Goal: Task Accomplishment & Management: Manage account settings

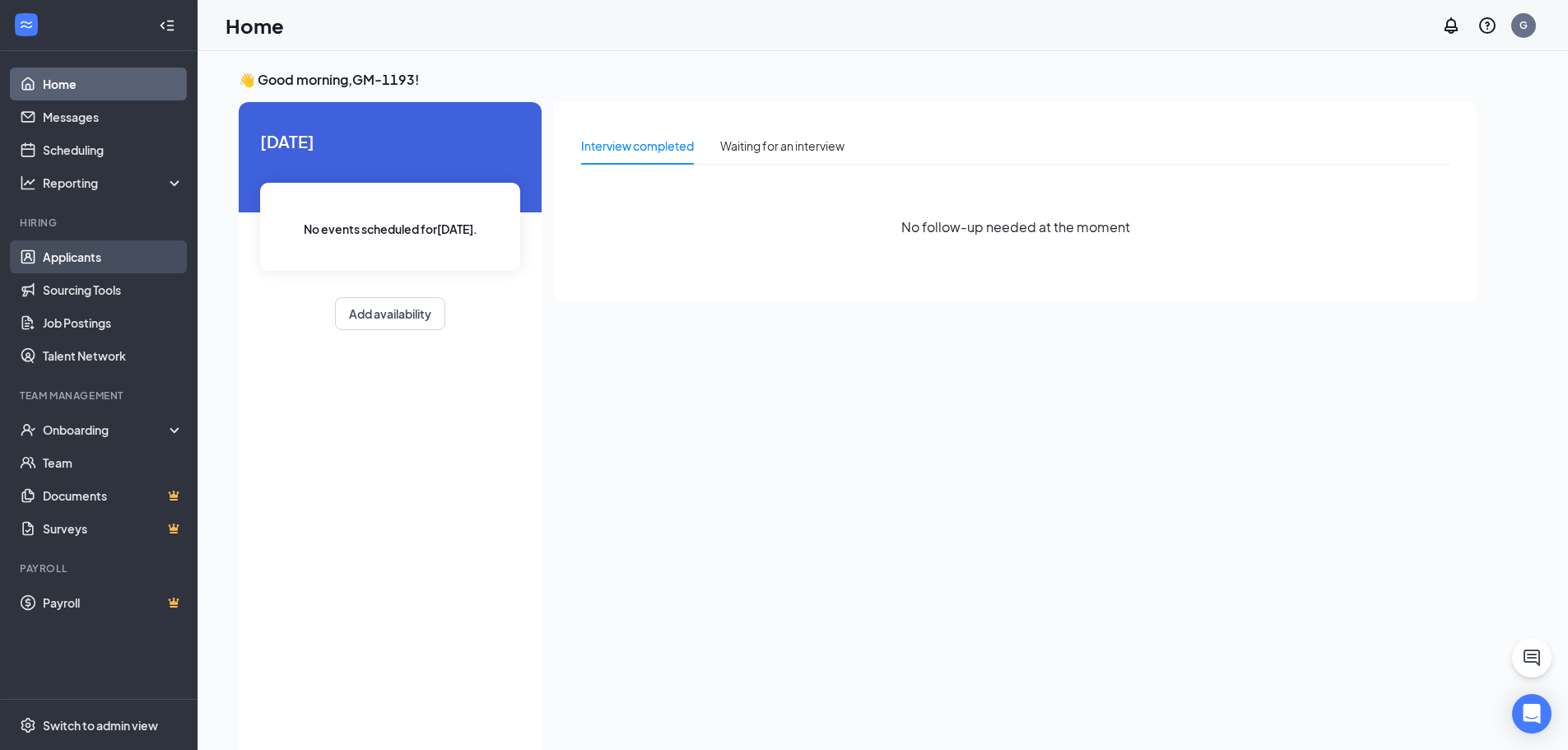
click at [80, 265] on link "Applicants" at bounding box center [113, 257] width 141 height 33
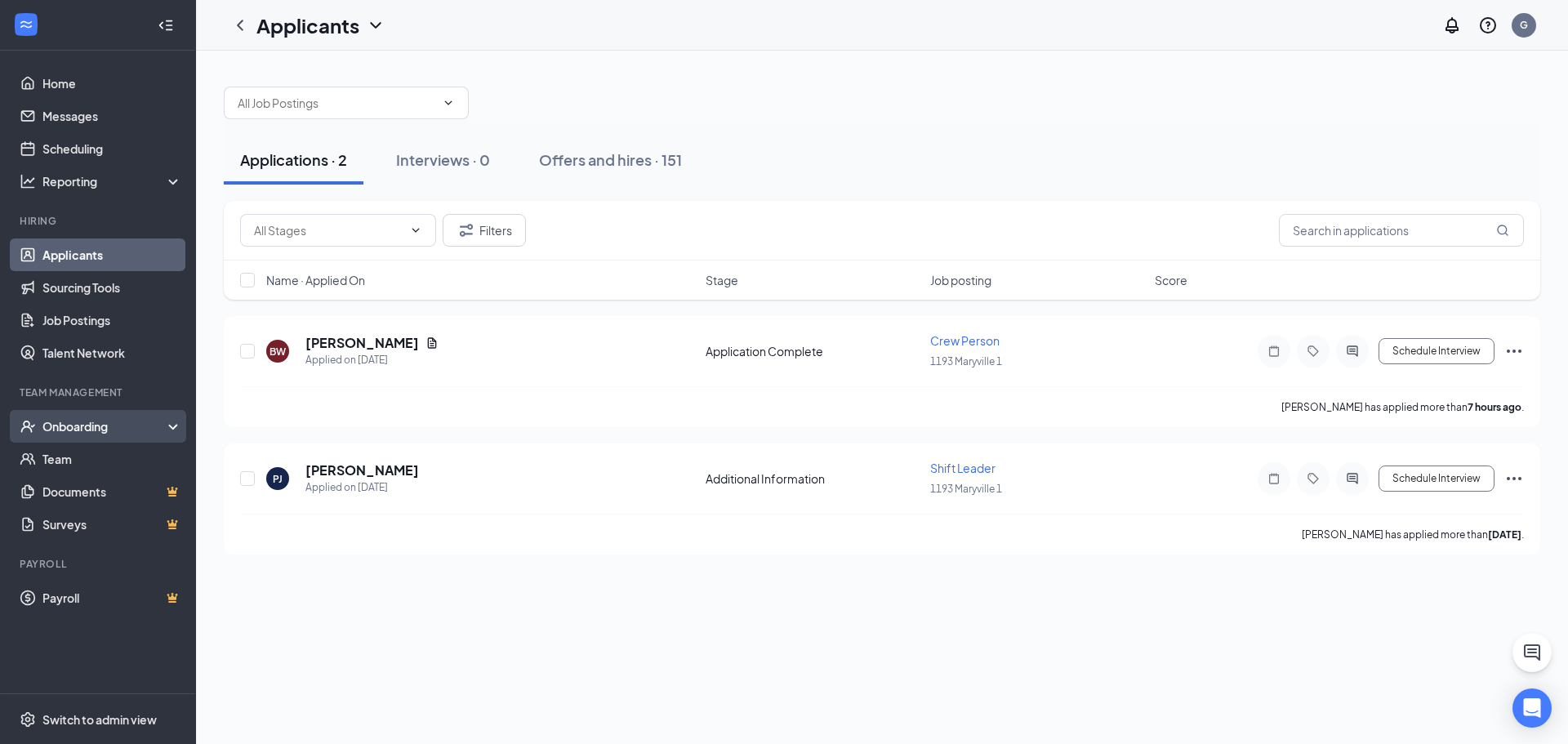
click at [77, 428] on div "Onboarding" at bounding box center [105, 426] width 126 height 16
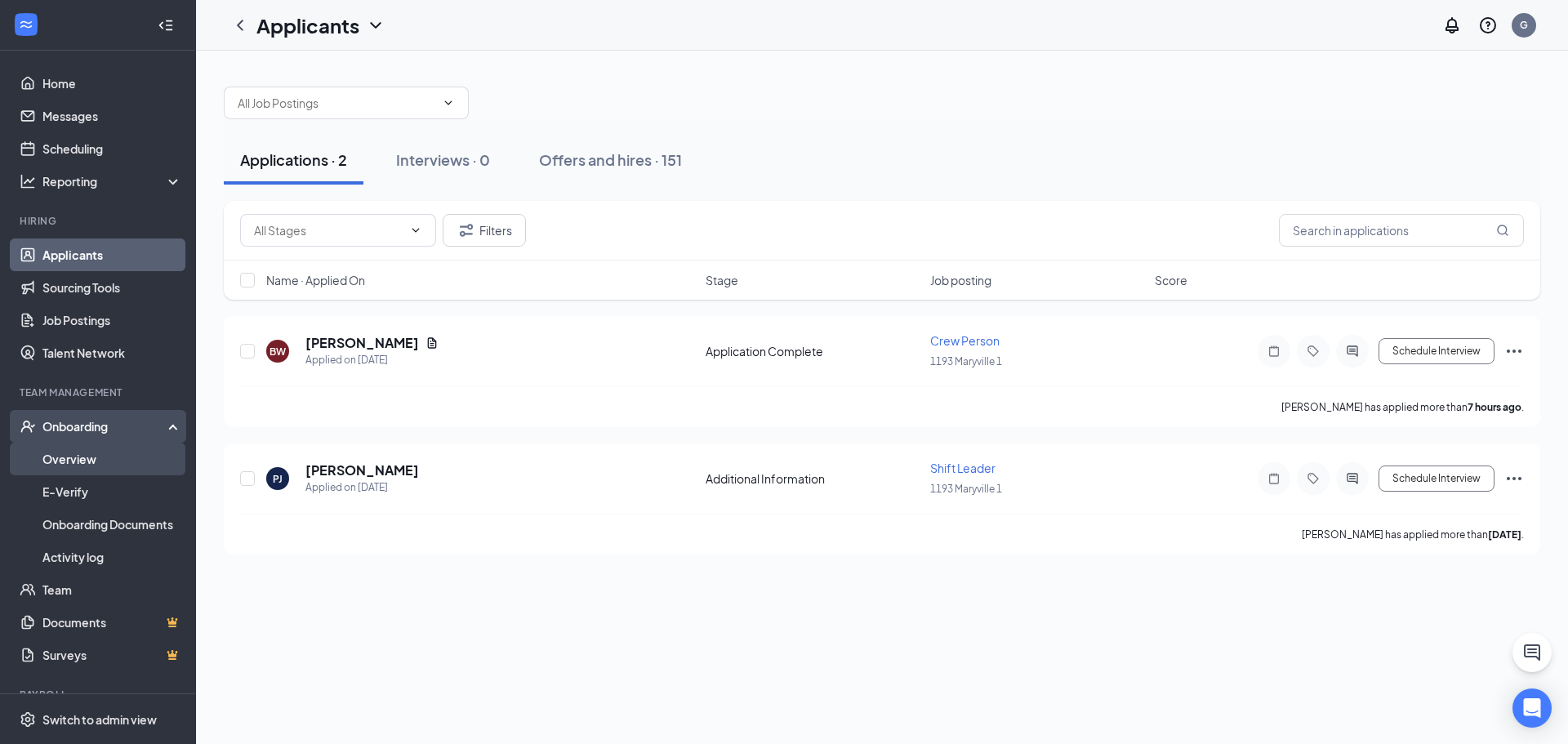
click at [77, 453] on link "Overview" at bounding box center [112, 459] width 140 height 33
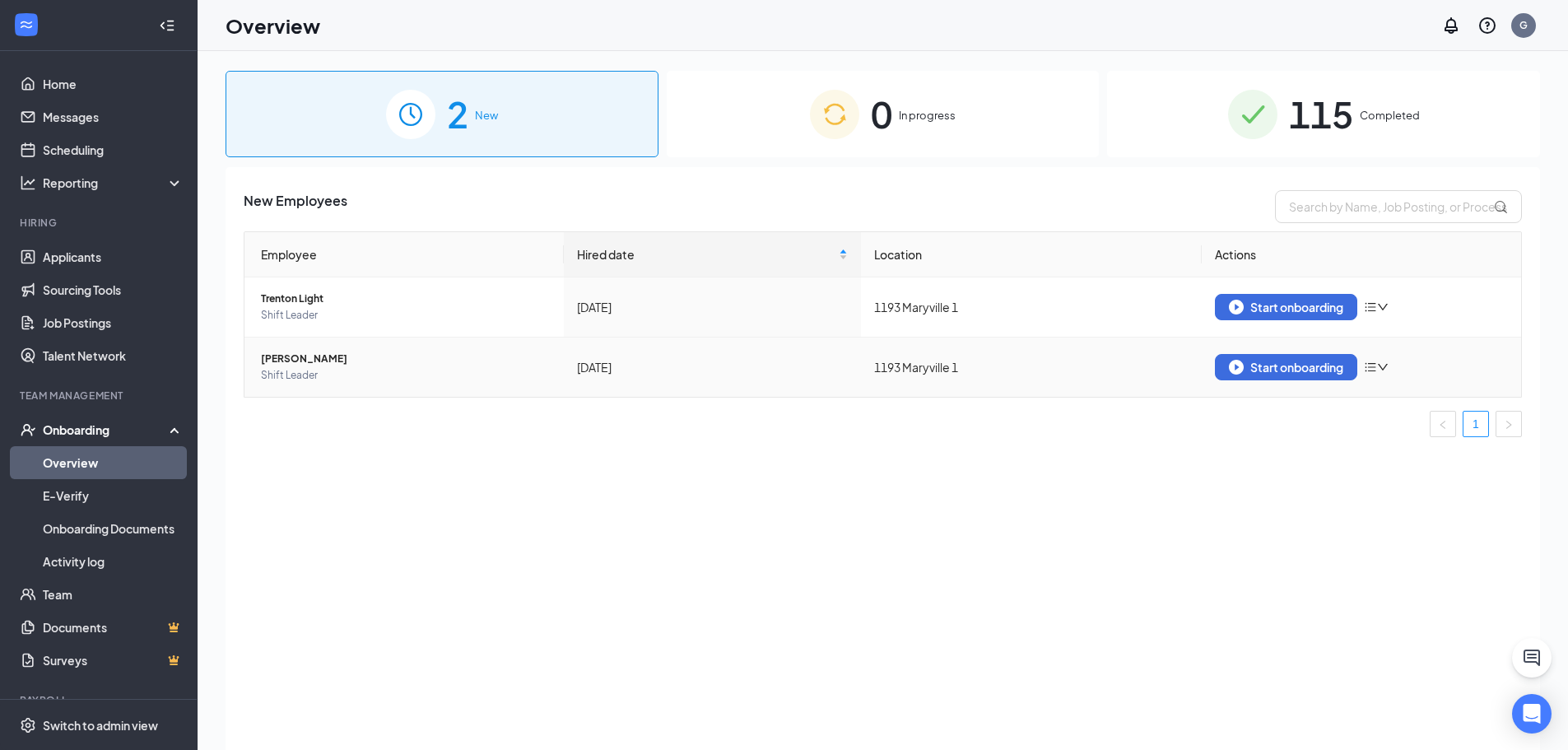
click at [329, 354] on span "[PERSON_NAME]" at bounding box center [406, 358] width 290 height 17
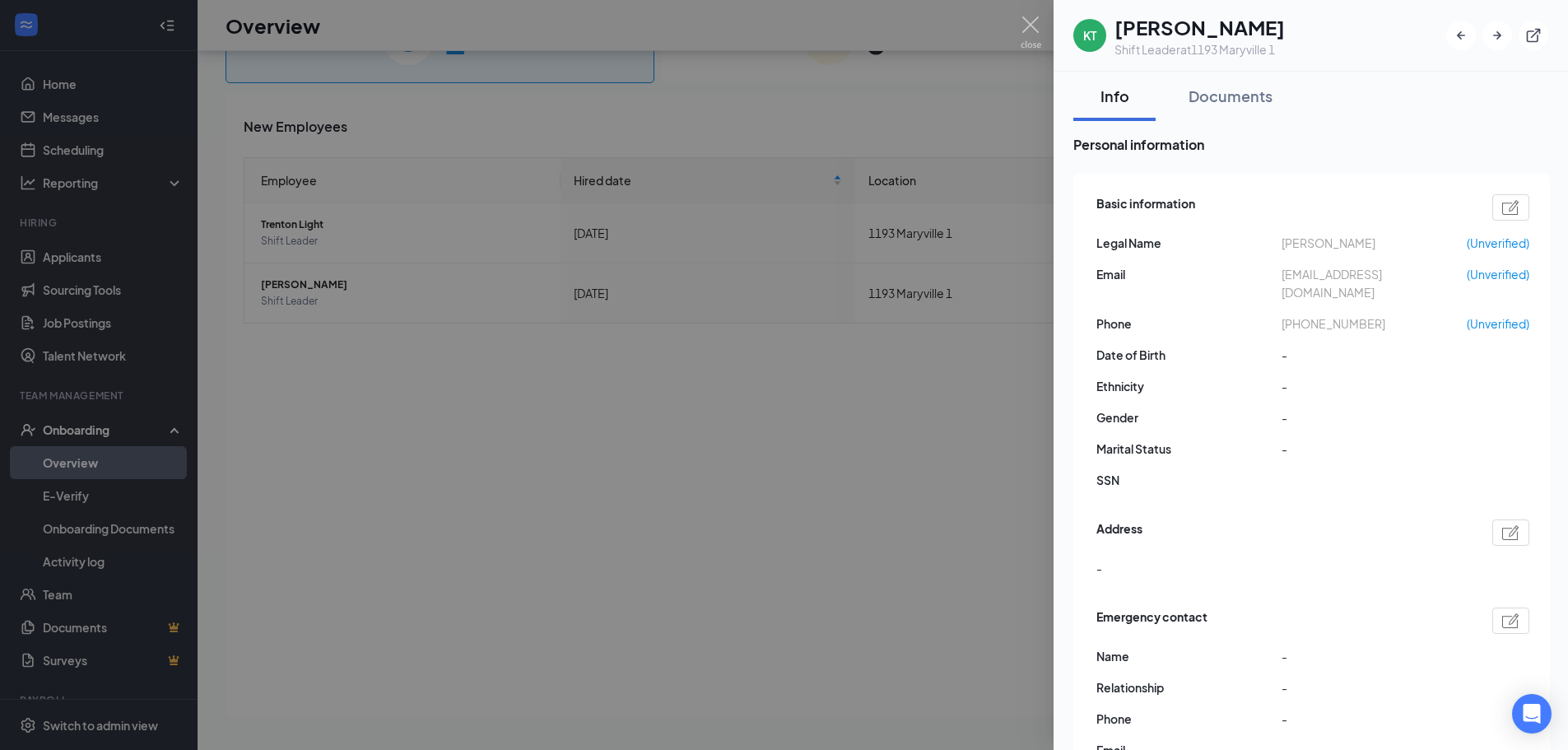
click at [896, 356] on div at bounding box center [784, 375] width 1568 height 750
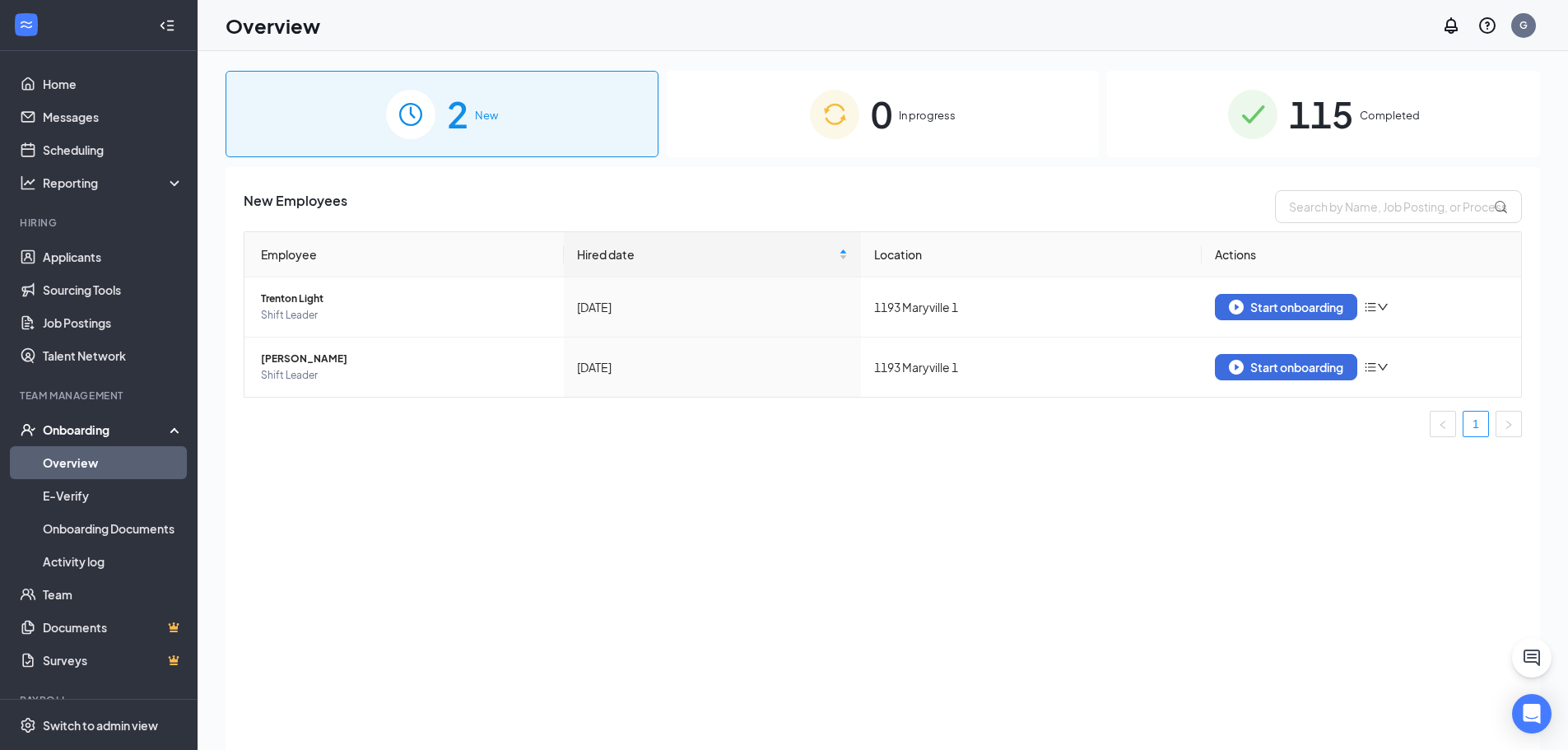
click at [1298, 113] on span "115" at bounding box center [1321, 114] width 64 height 56
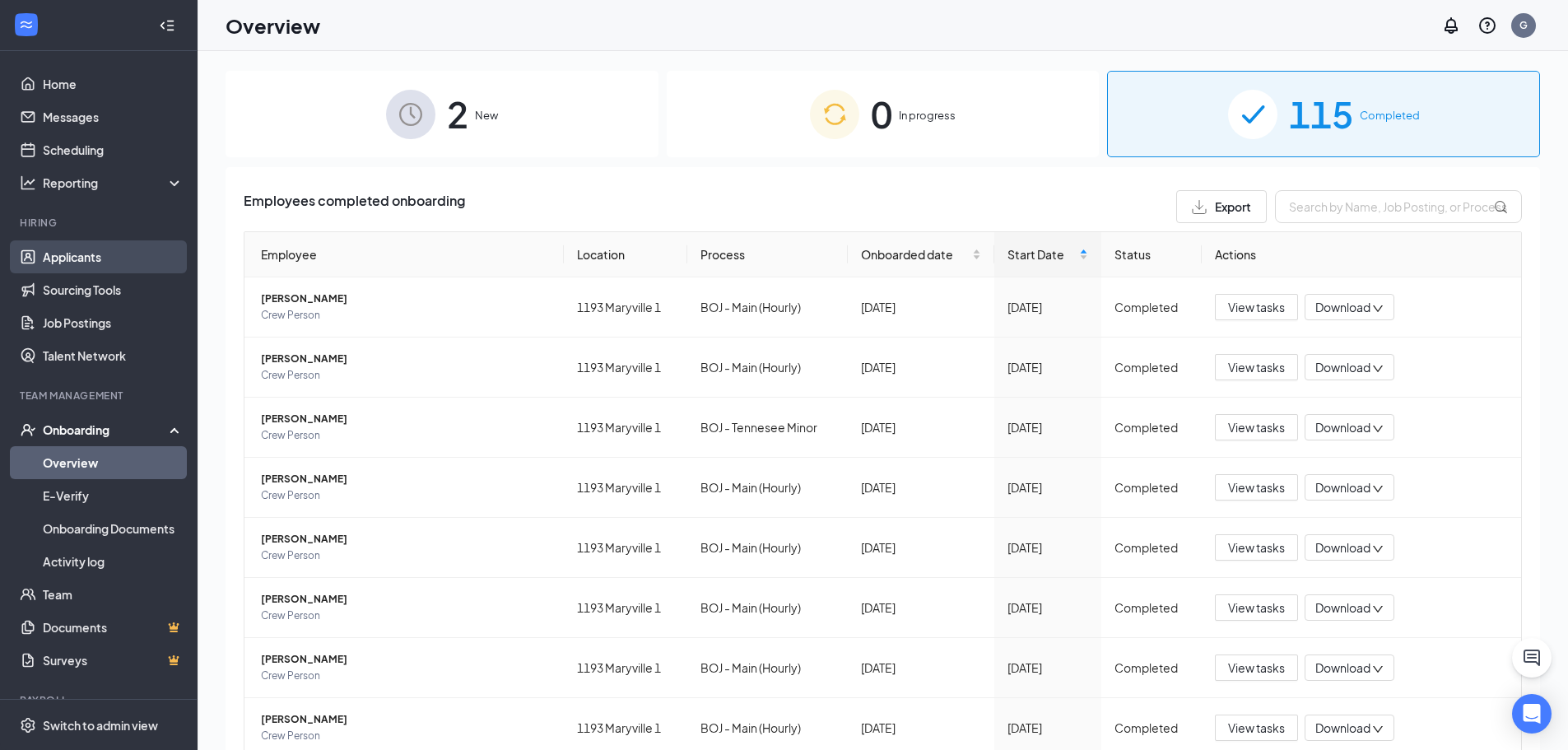
click at [57, 255] on link "Applicants" at bounding box center [113, 257] width 141 height 33
